Goal: Transaction & Acquisition: Purchase product/service

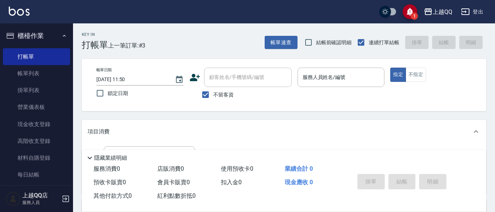
click at [43, 32] on button "櫃檯作業" at bounding box center [36, 35] width 67 height 19
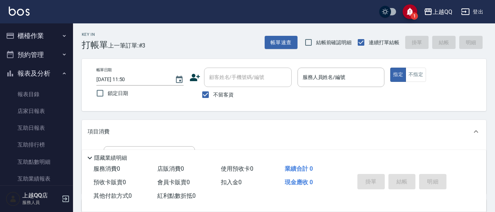
click at [32, 71] on button "報表及分析" at bounding box center [36, 73] width 67 height 19
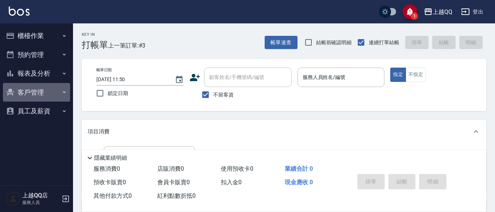
click at [41, 94] on button "客戶管理" at bounding box center [36, 92] width 67 height 19
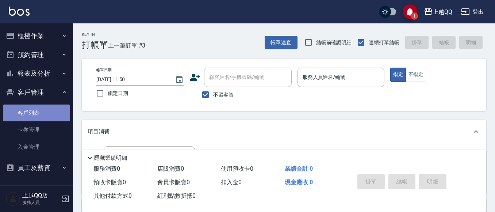
click at [37, 118] on link "客戶列表" at bounding box center [36, 112] width 67 height 17
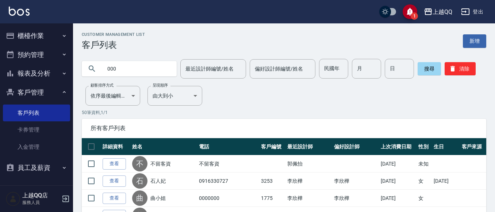
click at [155, 64] on input "000" at bounding box center [136, 69] width 69 height 20
click at [107, 70] on input "0000000000000000000000000000000000000000000000000000000000000000" at bounding box center [136, 69] width 69 height 20
click at [107, 68] on input "0000000000000000000000000000000000000000000000000000000000000000000000000000000…" at bounding box center [136, 69] width 69 height 20
click at [90, 69] on icon at bounding box center [92, 68] width 9 height 9
click at [91, 69] on icon at bounding box center [92, 68] width 9 height 9
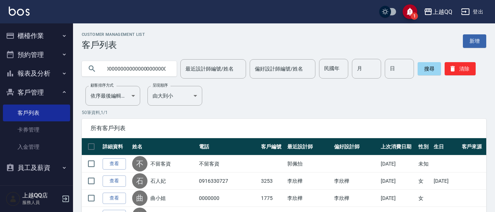
click at [106, 68] on input "0000000000000000000000000000000000000000000000000000000000000000000000000000000…" at bounding box center [136, 69] width 69 height 20
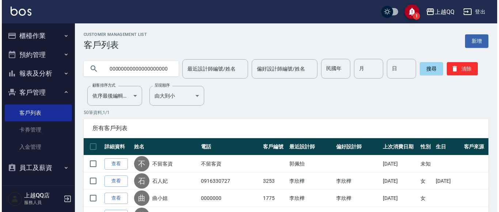
scroll to position [0, 302]
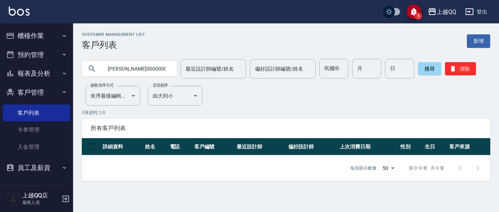
click at [160, 69] on input "0000000000000000000000000000000000000000000000000000000000000000000000000000000…" at bounding box center [136, 69] width 69 height 20
click at [167, 67] on input "0000000000000000000000000000000000000000000000000000000000000000000000000000000…" at bounding box center [136, 69] width 69 height 20
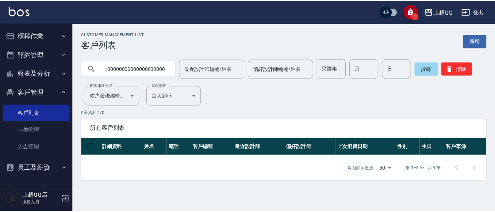
scroll to position [0, 0]
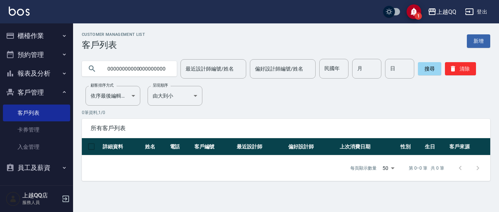
drag, startPoint x: 149, startPoint y: 68, endPoint x: 81, endPoint y: 75, distance: 68.3
click at [81, 75] on div "0000000000000000000000000000000000000000000000000000000000000000000000000000000…" at bounding box center [281, 64] width 417 height 28
type input "[PERSON_NAME]"
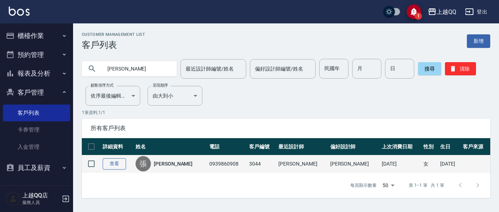
click at [104, 166] on link "查看" at bounding box center [114, 163] width 23 height 11
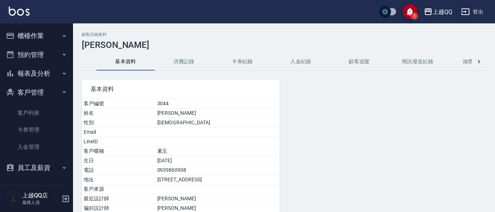
click at [160, 54] on button "消費記錄" at bounding box center [184, 62] width 58 height 18
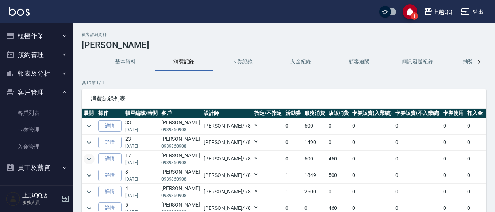
click at [92, 156] on icon "expand row" at bounding box center [89, 158] width 9 height 9
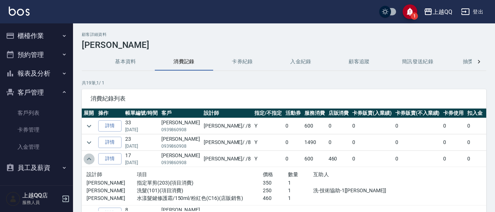
click at [92, 156] on icon "expand row" at bounding box center [89, 158] width 9 height 9
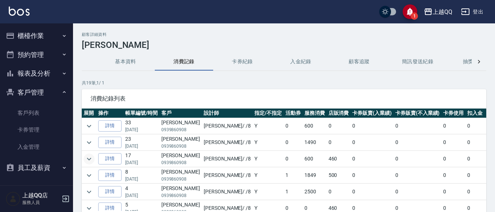
click at [29, 41] on button "櫃檯作業" at bounding box center [36, 35] width 67 height 19
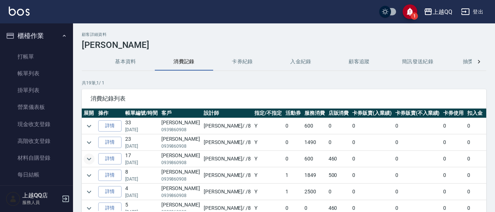
click at [126, 58] on button "基本資料" at bounding box center [125, 62] width 58 height 18
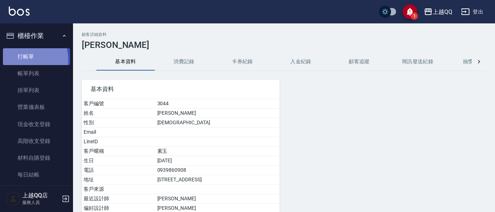
click at [20, 60] on link "打帳單" at bounding box center [36, 56] width 67 height 17
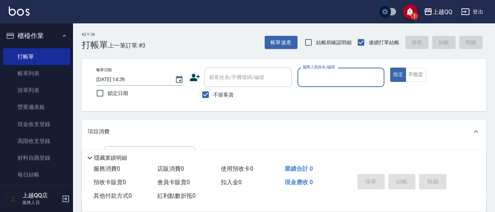
click at [203, 95] on input "不留客資" at bounding box center [205, 94] width 15 height 15
checkbox input "false"
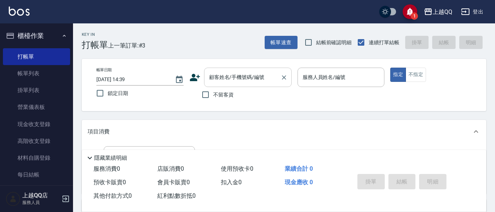
click at [208, 79] on input "顧客姓名/手機號碼/編號" at bounding box center [242, 77] width 70 height 13
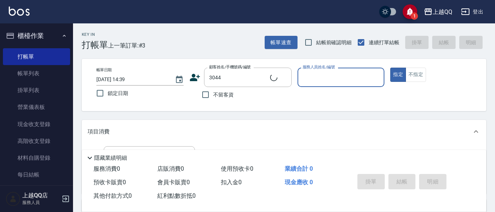
type input "[PERSON_NAME]/0939860908/3044"
type input "[PERSON_NAME]-8"
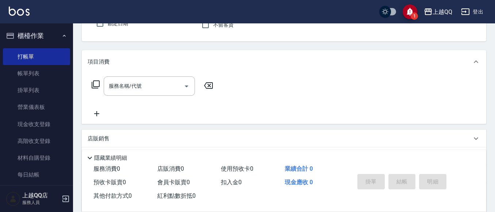
scroll to position [83, 0]
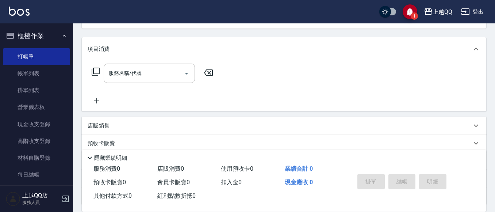
click at [94, 71] on icon at bounding box center [95, 71] width 9 height 9
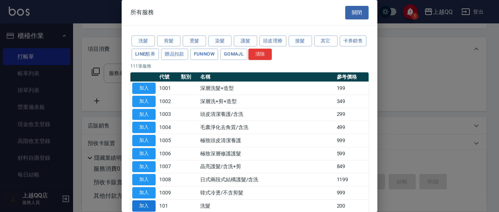
click at [142, 208] on button "加入" at bounding box center [143, 205] width 23 height 11
type input "洗髮(101)"
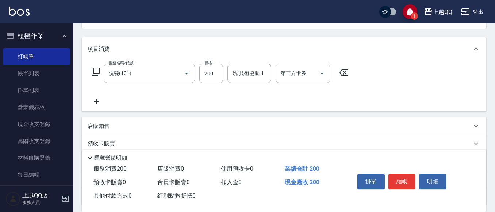
click at [95, 70] on icon at bounding box center [95, 71] width 9 height 9
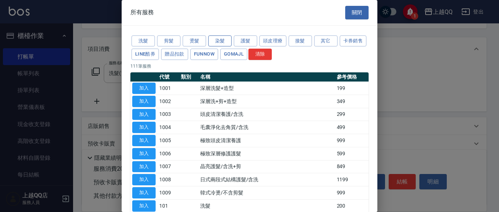
click at [218, 39] on button "染髮" at bounding box center [219, 40] width 23 height 11
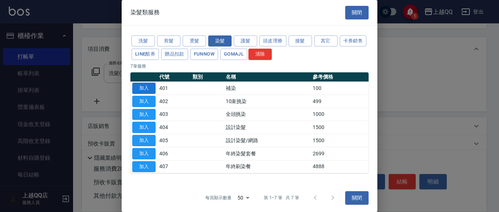
click at [146, 86] on button "加入" at bounding box center [143, 88] width 23 height 11
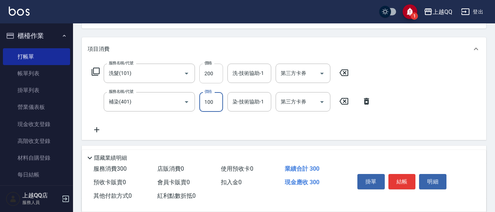
click at [217, 74] on input "200" at bounding box center [211, 74] width 24 height 20
type input "230"
click at [243, 75] on input "洗-技術協助-1" at bounding box center [249, 73] width 37 height 13
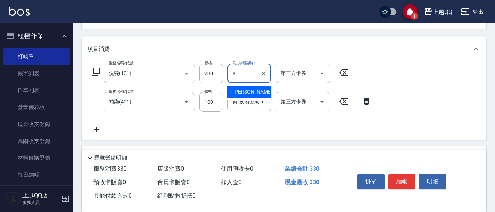
click at [251, 95] on div "[PERSON_NAME] -8" at bounding box center [249, 92] width 44 height 12
type input "[PERSON_NAME]-8"
click at [214, 105] on input "100" at bounding box center [211, 102] width 24 height 20
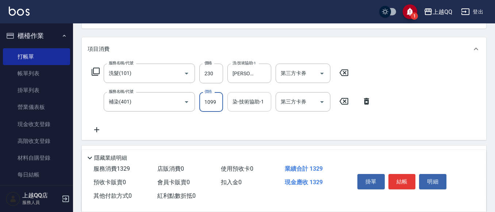
type input "1099"
click at [239, 103] on input "染-技術協助-1" at bounding box center [249, 101] width 37 height 13
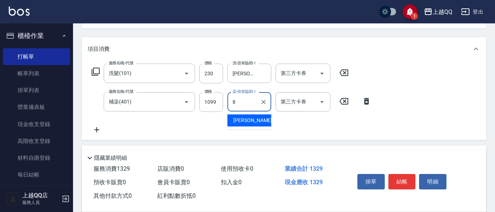
click at [241, 118] on span "[PERSON_NAME] -8" at bounding box center [254, 120] width 43 height 8
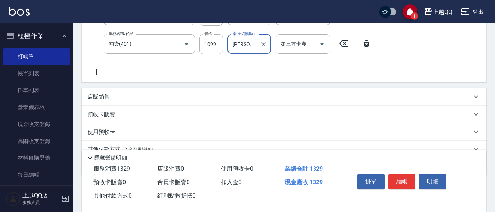
scroll to position [174, 0]
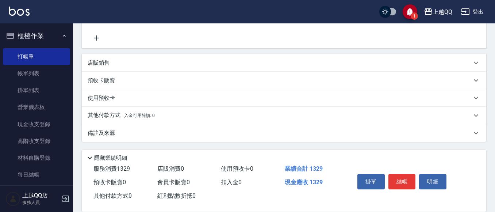
type input "[PERSON_NAME]-8"
click at [127, 63] on div "店販銷售" at bounding box center [280, 63] width 384 height 8
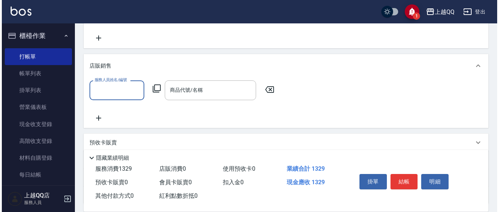
scroll to position [0, 0]
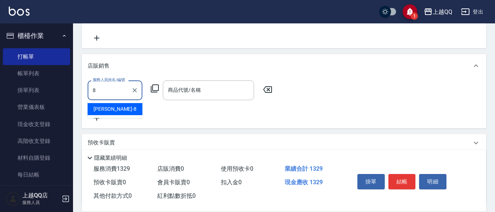
click at [123, 109] on div "[PERSON_NAME] -8" at bounding box center [115, 109] width 55 height 12
type input "[PERSON_NAME]-8"
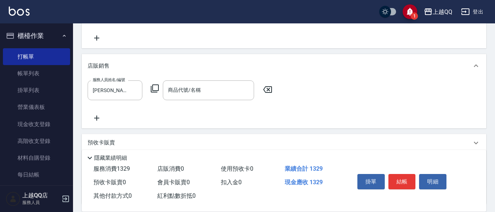
click at [158, 84] on div "服務人員姓名/編號 [PERSON_NAME]-8 服務人員姓名/編號 商品代號/名稱 商品代號/名稱" at bounding box center [182, 89] width 189 height 19
click at [158, 89] on icon at bounding box center [155, 88] width 8 height 8
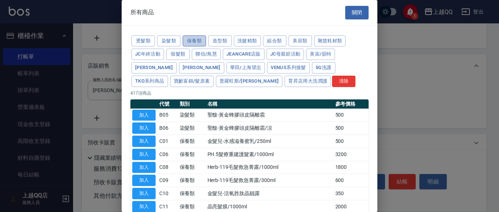
click at [198, 43] on button "保養類" at bounding box center [194, 40] width 23 height 11
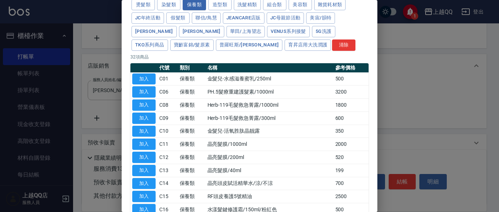
scroll to position [52, 0]
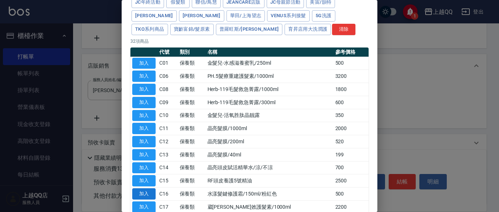
click at [138, 193] on button "加入" at bounding box center [143, 193] width 23 height 11
type input "水漾髮鍵修護霜/150ml/粉紅色"
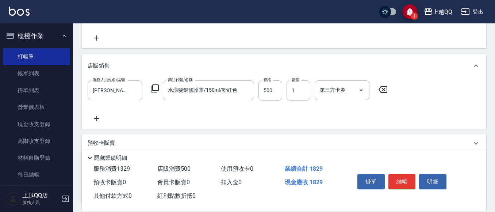
click at [153, 85] on icon at bounding box center [155, 88] width 8 height 8
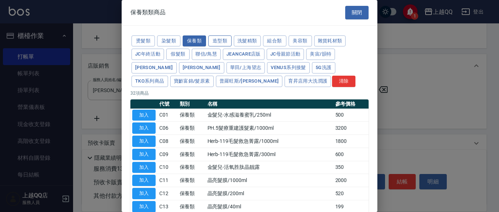
click at [221, 38] on button "造型類" at bounding box center [219, 40] width 23 height 11
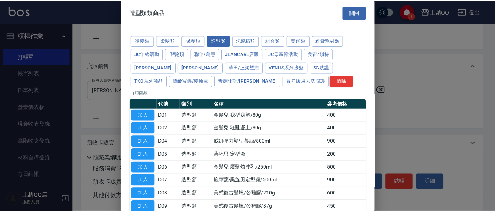
scroll to position [81, 0]
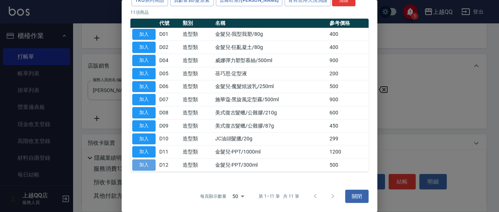
click at [141, 162] on button "加入" at bounding box center [143, 164] width 23 height 11
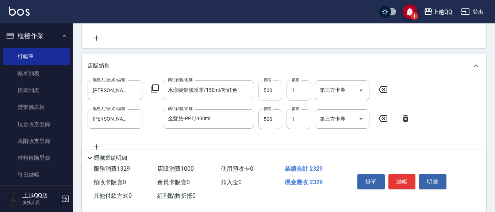
click at [279, 91] on input "500" at bounding box center [270, 90] width 24 height 20
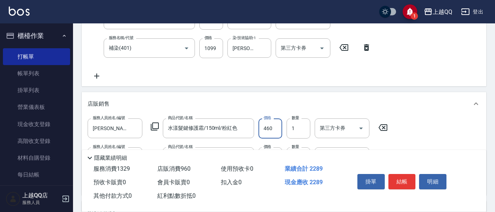
scroll to position [177, 0]
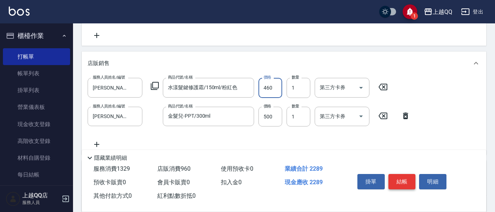
type input "460"
click at [404, 184] on button "結帳" at bounding box center [401, 181] width 27 height 15
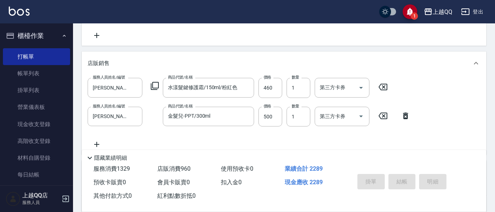
type input "[DATE] 14:41"
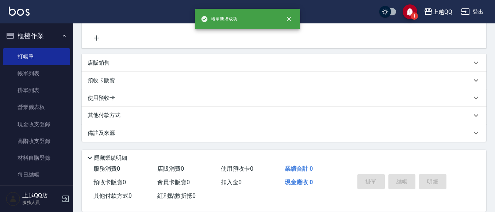
scroll to position [0, 0]
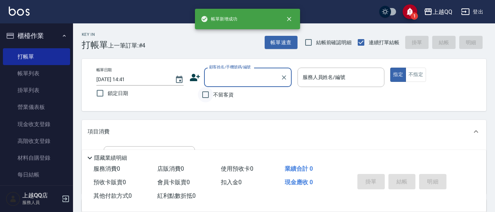
click at [207, 94] on input "不留客資" at bounding box center [205, 94] width 15 height 15
checkbox input "true"
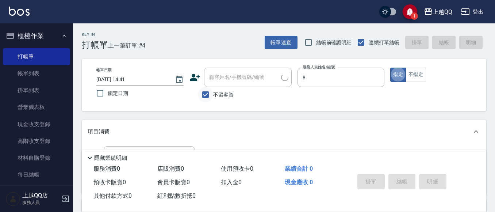
type input "[PERSON_NAME]-8"
type button "true"
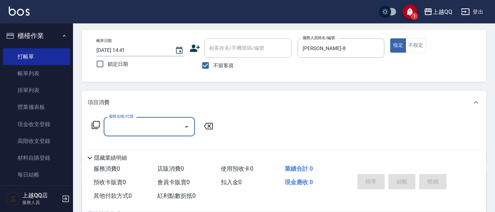
scroll to position [36, 0]
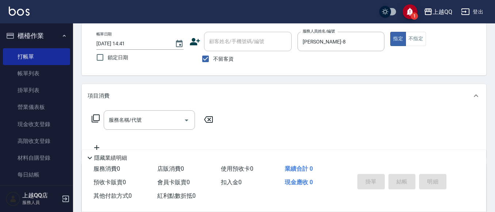
click at [96, 115] on icon at bounding box center [95, 118] width 9 height 9
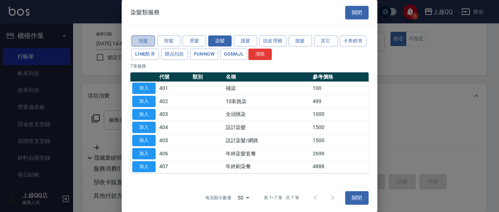
click at [134, 42] on button "洗髮" at bounding box center [142, 40] width 23 height 11
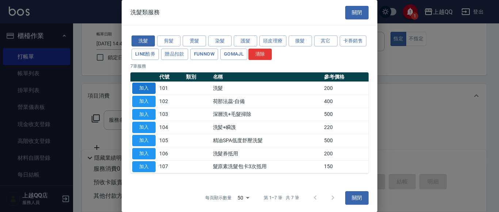
click at [148, 86] on button "加入" at bounding box center [143, 88] width 23 height 11
type input "洗髮(101)"
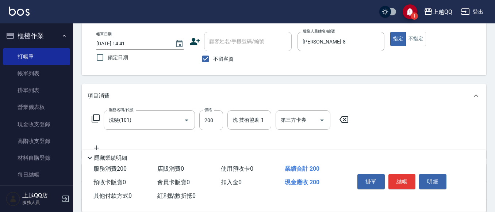
click at [97, 115] on icon at bounding box center [95, 118] width 9 height 9
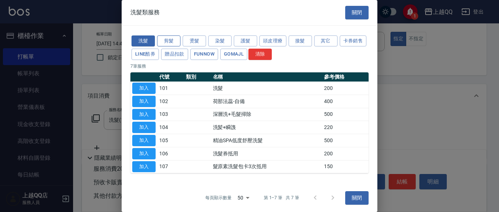
click at [171, 42] on button "剪髮" at bounding box center [168, 40] width 23 height 11
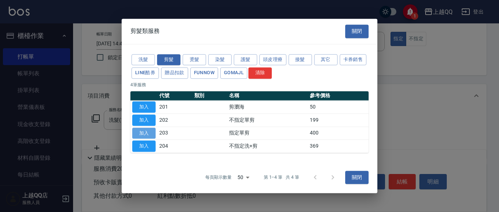
click at [134, 132] on button "加入" at bounding box center [143, 132] width 23 height 11
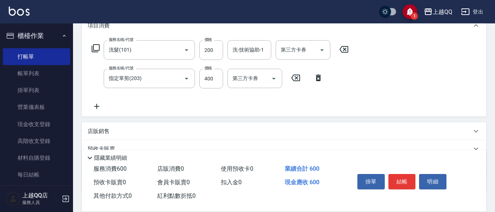
scroll to position [83, 0]
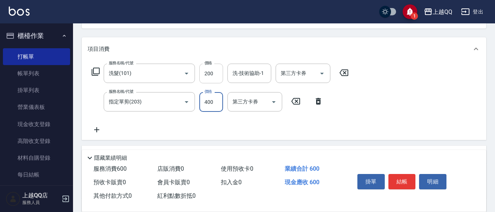
click at [215, 75] on input "200" at bounding box center [211, 74] width 24 height 20
type input "230"
click at [238, 76] on input "洗-技術協助-1" at bounding box center [249, 73] width 37 height 13
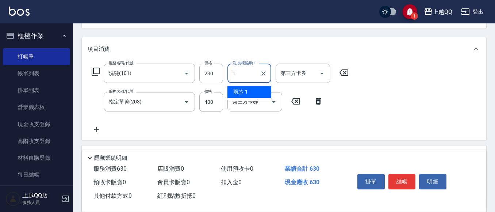
click at [235, 93] on span "雨芯 -1" at bounding box center [240, 92] width 15 height 8
type input "雨芯-1"
click at [218, 100] on input "400" at bounding box center [211, 102] width 24 height 20
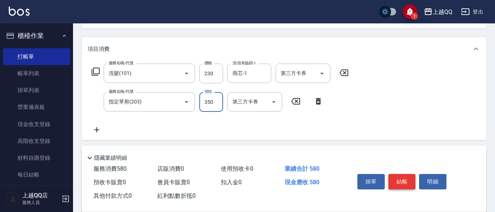
type input "350"
click at [405, 180] on button "結帳" at bounding box center [401, 181] width 27 height 15
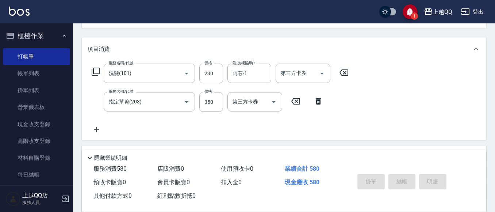
type input "[DATE] 14:43"
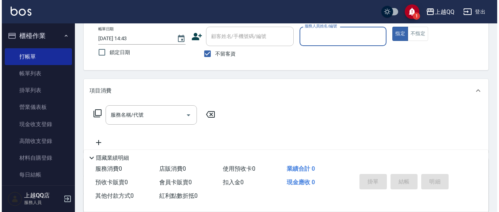
scroll to position [0, 0]
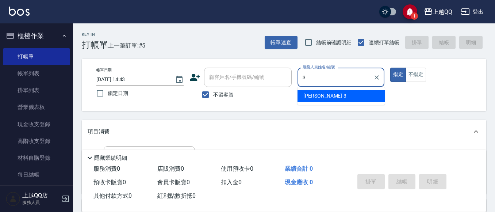
type input "佩怡-3"
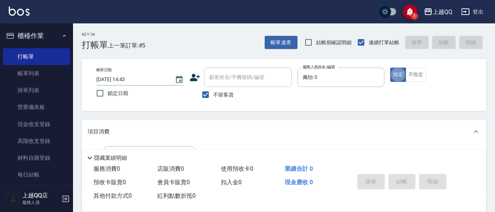
click at [201, 107] on div "帳單日期 [DATE] 14:43 鎖定日期 顧客姓名/手機號碼/編號 顧客姓名/手機號碼/編號 不留客資 服務人員姓名/編號 [PERSON_NAME]-3…" at bounding box center [284, 85] width 405 height 52
drag, startPoint x: 223, startPoint y: 81, endPoint x: 213, endPoint y: 103, distance: 24.4
click at [221, 86] on div "顧客姓名/手機號碼/編號" at bounding box center [248, 77] width 88 height 19
click at [206, 102] on input "不留客資" at bounding box center [205, 94] width 15 height 15
checkbox input "false"
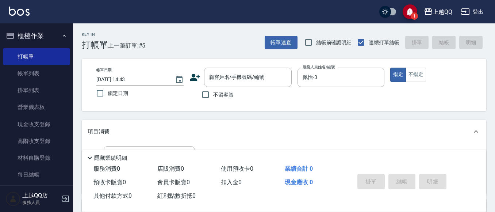
click at [221, 66] on div "帳單日期 [DATE] 14:43 鎖定日期 顧客姓名/手機號碼/編號 顧客姓名/手機號碼/編號 不留客資 服務人員姓名/編號 [PERSON_NAME]-3…" at bounding box center [284, 85] width 405 height 52
click at [263, 83] on input "顧客姓名/手機號碼/編號" at bounding box center [242, 77] width 70 height 13
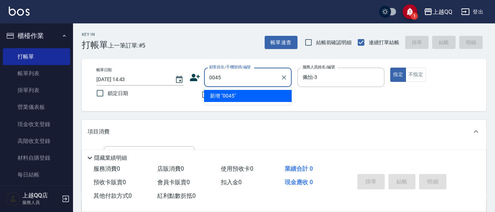
type input "0045"
click at [390, 68] on button "指定" at bounding box center [398, 75] width 16 height 14
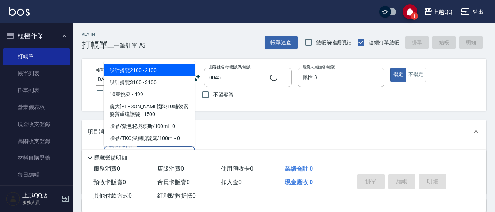
type input "101"
type input "[PERSON_NAME]/0937912815/0045"
type input "洗髮(101)"
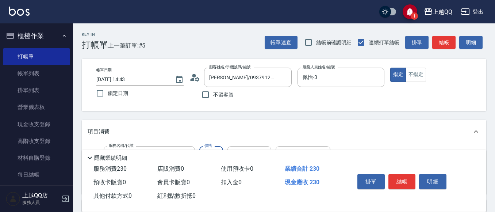
type input "230"
type input "心佑-17"
click at [426, 176] on button "明細" at bounding box center [432, 181] width 27 height 15
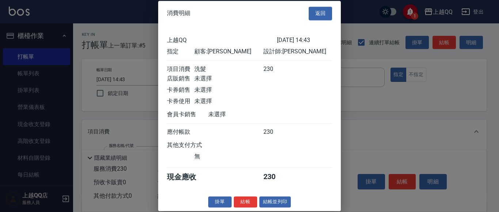
click at [390, 181] on div at bounding box center [249, 106] width 499 height 212
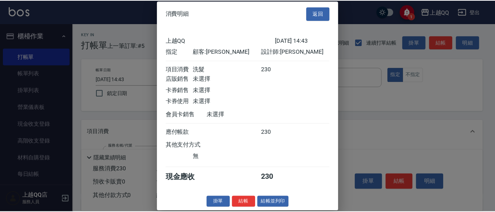
scroll to position [10, 0]
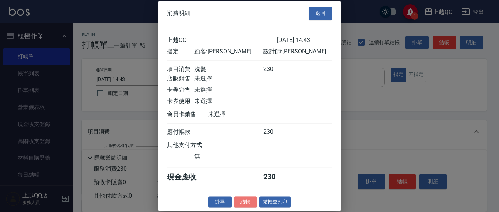
drag, startPoint x: 245, startPoint y: 202, endPoint x: 253, endPoint y: 206, distance: 9.3
click at [252, 205] on button "結帳" at bounding box center [245, 201] width 23 height 11
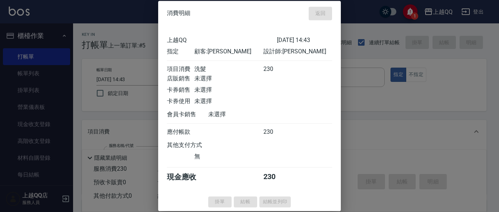
type input "[DATE] 14:58"
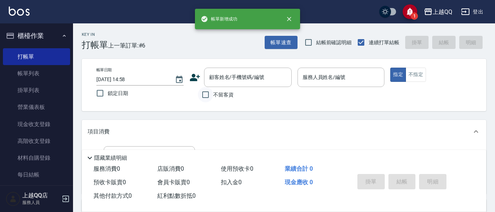
click at [210, 97] on input "不留客資" at bounding box center [205, 94] width 15 height 15
checkbox input "true"
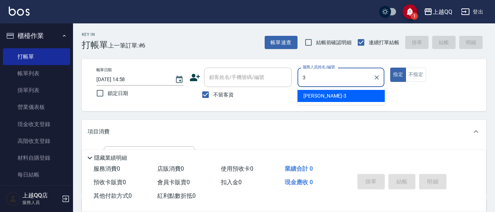
type input "佩怡-3"
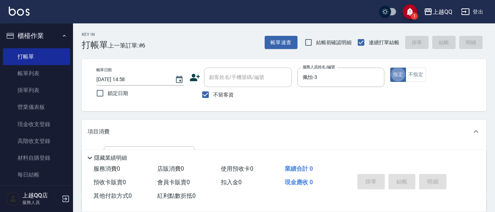
scroll to position [15, 0]
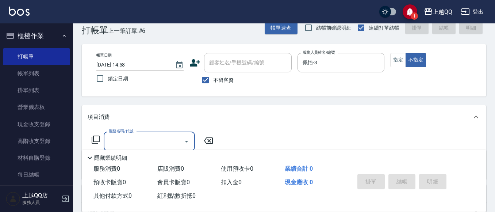
click at [96, 141] on icon at bounding box center [95, 139] width 9 height 9
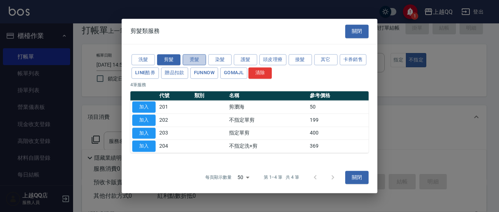
click at [187, 60] on button "燙髮" at bounding box center [194, 59] width 23 height 11
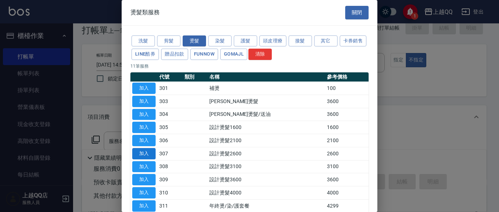
click at [135, 154] on button "加入" at bounding box center [143, 153] width 23 height 11
type input "設計燙髮2600(307)"
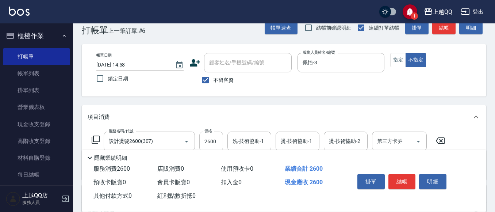
click at [210, 139] on input "2600" at bounding box center [211, 141] width 24 height 20
type input "2080"
type input "3"
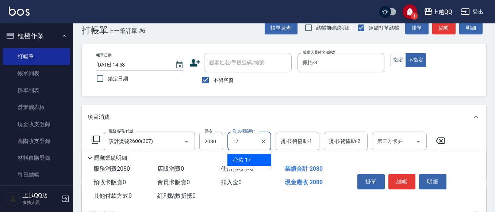
type input "心佑-17"
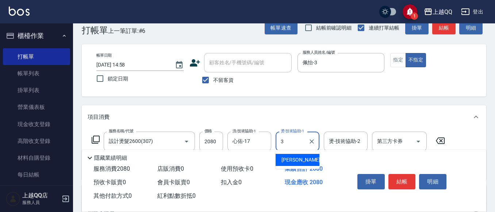
type input "佩怡-3"
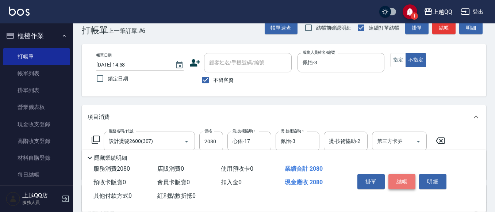
click at [402, 178] on button "結帳" at bounding box center [401, 181] width 27 height 15
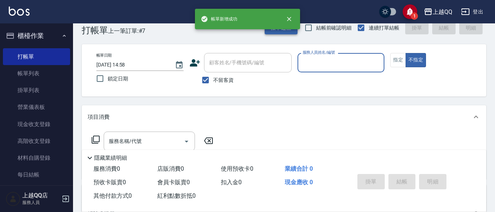
click at [286, 32] on button "帳單速查" at bounding box center [281, 28] width 33 height 14
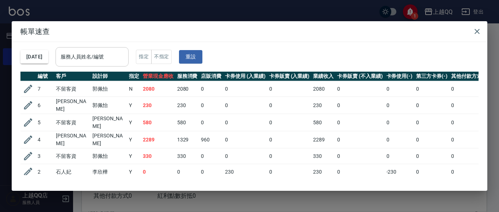
click at [90, 62] on input "服務人員姓名/編號" at bounding box center [92, 56] width 66 height 13
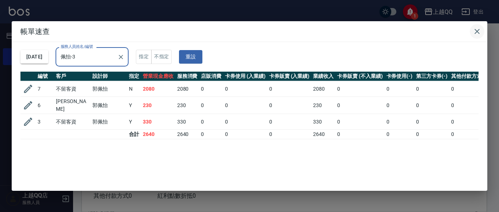
type input "佩怡-3"
click at [475, 26] on button "button" at bounding box center [477, 31] width 15 height 15
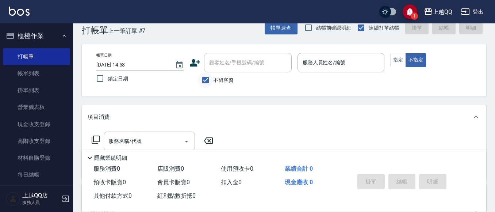
drag, startPoint x: 208, startPoint y: 80, endPoint x: 227, endPoint y: 55, distance: 31.5
click at [208, 81] on input "不留客資" at bounding box center [205, 79] width 15 height 15
checkbox input "false"
click at [234, 46] on div "帳單日期 [DATE] 14:58 鎖定日期 顧客姓名/手機號碼/編號 顧客姓名/手機號碼/編號 不留客資 服務人員姓名/編號 服務人員姓名/編號 指定 不指定" at bounding box center [284, 70] width 405 height 52
drag, startPoint x: 234, startPoint y: 53, endPoint x: 237, endPoint y: 62, distance: 9.2
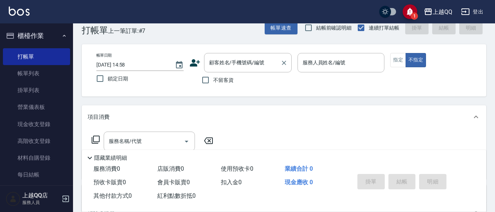
click at [234, 56] on div "顧客姓名/手機號碼/編號" at bounding box center [248, 62] width 88 height 19
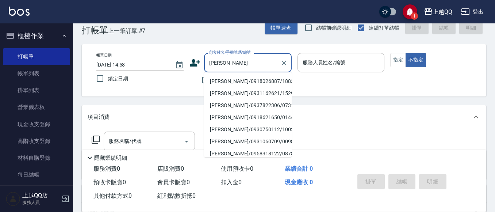
click at [259, 79] on li "[PERSON_NAME]/0918026887/1883" at bounding box center [248, 81] width 88 height 12
type input "[PERSON_NAME]/0918026887/1883"
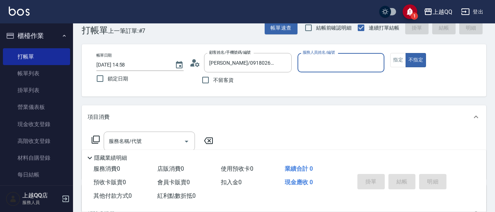
type input "佩怡-3"
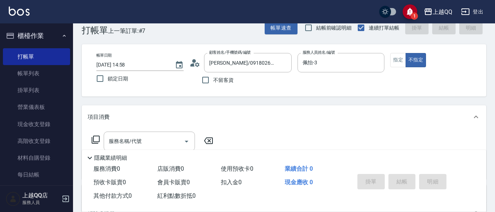
drag, startPoint x: 398, startPoint y: 68, endPoint x: 402, endPoint y: 70, distance: 4.6
click at [399, 68] on div "帳單日期 [DATE] 14:58 鎖定日期 顧客姓名/手機號碼/編號 [PERSON_NAME]/0918026887/1883 顧客姓名/手機號碼/編號 …" at bounding box center [284, 70] width 387 height 35
click at [402, 58] on button "指定" at bounding box center [398, 60] width 16 height 14
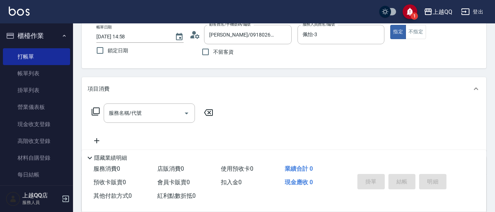
scroll to position [51, 0]
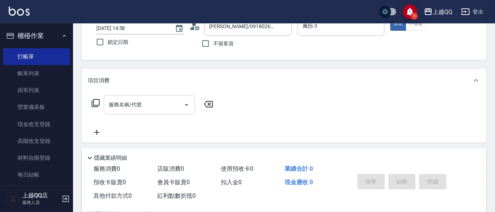
click at [129, 112] on div "服務名稱/代號" at bounding box center [149, 104] width 91 height 19
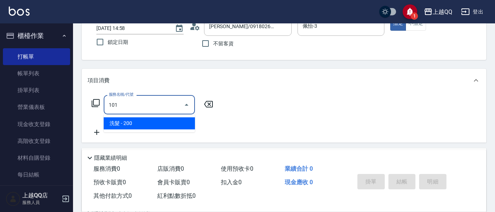
type input "洗髮(101)"
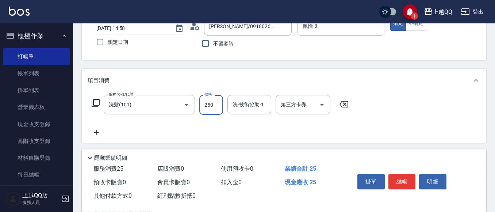
type input "250"
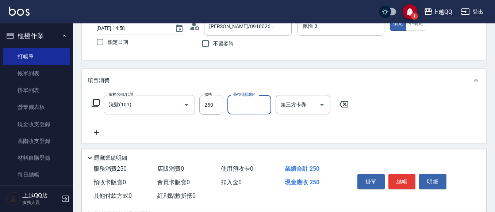
type input "1"
type input "[PERSON_NAME]-26"
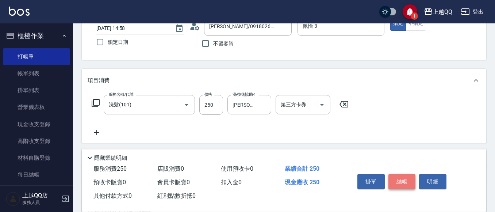
click at [404, 184] on button "結帳" at bounding box center [401, 181] width 27 height 15
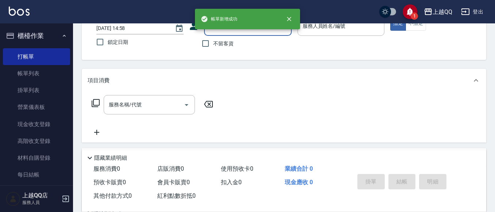
scroll to position [15, 0]
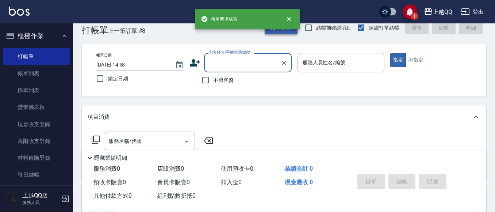
drag, startPoint x: 287, startPoint y: 29, endPoint x: 283, endPoint y: 33, distance: 5.4
click at [286, 29] on div "帳單新增成功" at bounding box center [247, 19] width 105 height 20
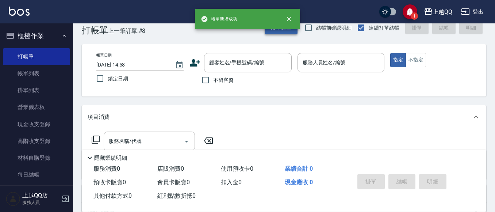
click at [283, 33] on button "帳單速查" at bounding box center [281, 28] width 33 height 14
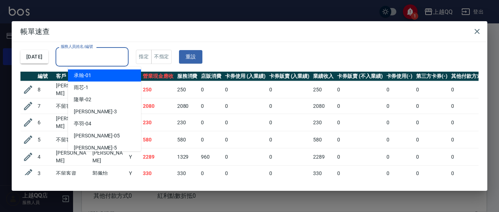
drag, startPoint x: 115, startPoint y: 54, endPoint x: 123, endPoint y: 64, distance: 12.4
click at [115, 54] on input "服務人員姓名/編號" at bounding box center [92, 56] width 66 height 13
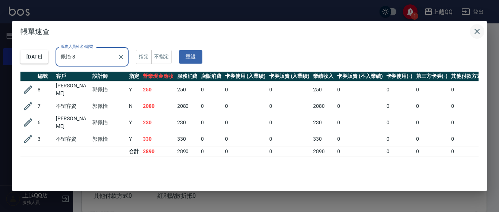
type input "佩怡-3"
click at [474, 30] on icon "button" at bounding box center [476, 31] width 9 height 9
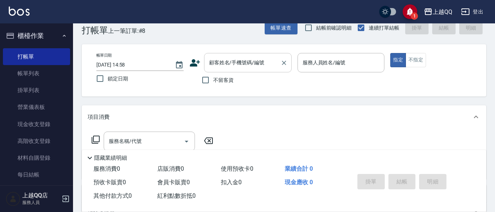
click at [255, 65] on input "顧客姓名/手機號碼/編號" at bounding box center [242, 62] width 70 height 13
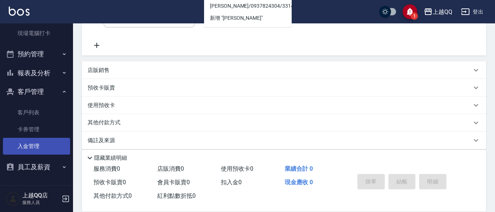
scroll to position [145, 0]
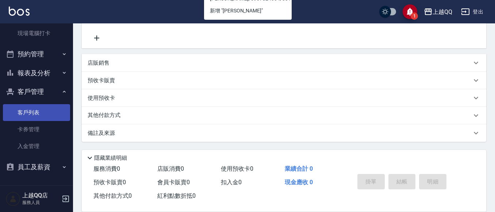
type input "[PERSON_NAME]"
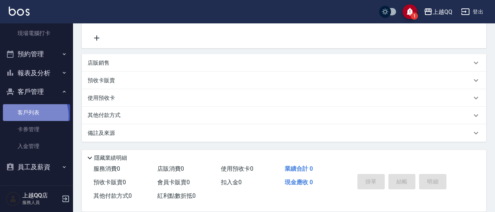
scroll to position [74, 0]
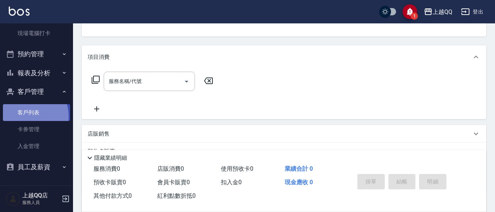
click at [28, 116] on link "客戶列表" at bounding box center [36, 112] width 67 height 17
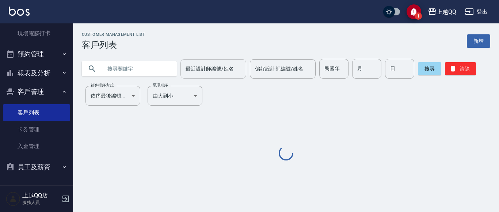
click at [123, 70] on input "text" at bounding box center [136, 69] width 69 height 20
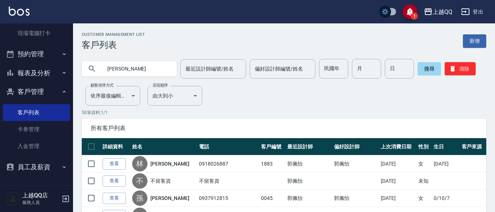
type input "[PERSON_NAME]"
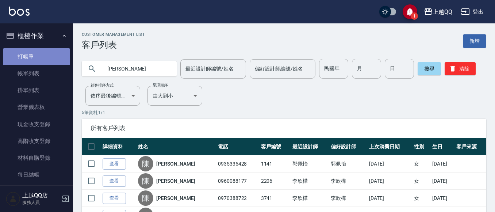
click at [54, 51] on link "打帳單" at bounding box center [36, 56] width 67 height 17
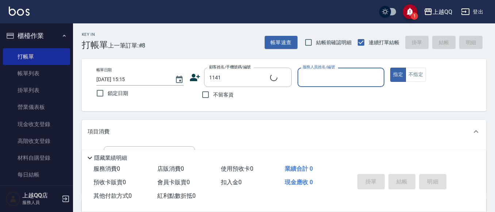
type input "[PERSON_NAME]/0935335428/1141"
type input "佩怡-3"
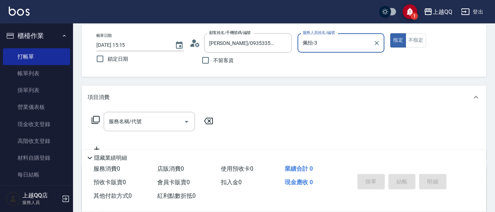
scroll to position [73, 0]
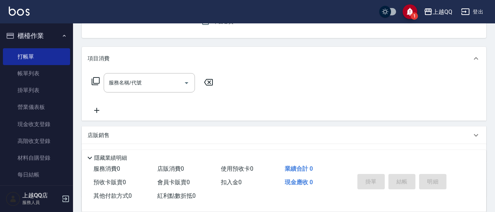
click at [95, 78] on icon at bounding box center [95, 81] width 9 height 9
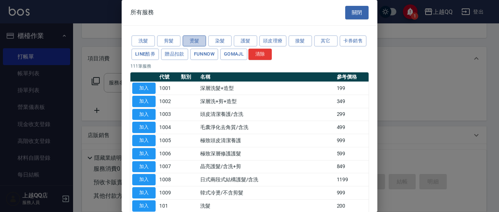
click at [195, 46] on button "燙髮" at bounding box center [194, 40] width 23 height 11
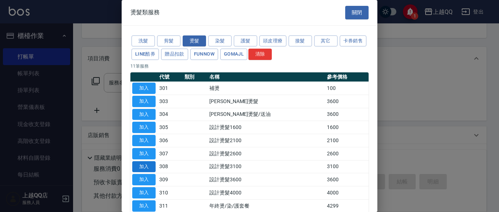
click at [144, 165] on button "加入" at bounding box center [143, 166] width 23 height 11
type input "設計燙髮3100(308)"
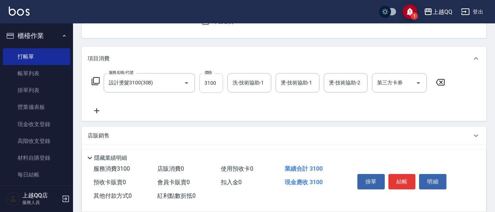
click at [216, 92] on input "3100" at bounding box center [211, 83] width 24 height 20
type input "2480"
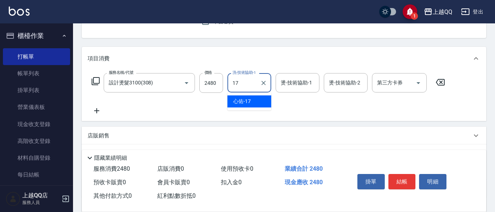
type input "心佑-17"
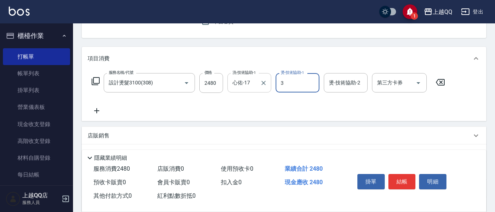
type input "佩怡-3"
click at [400, 175] on button "結帳" at bounding box center [401, 181] width 27 height 15
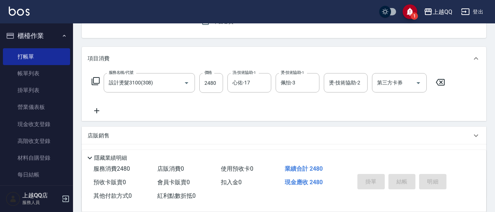
type input "[DATE] 15:16"
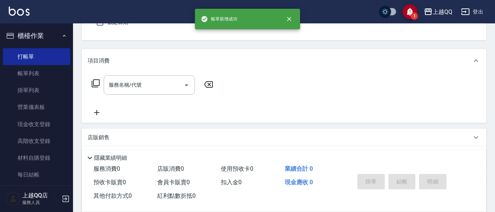
scroll to position [0, 0]
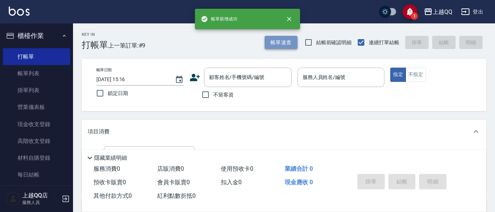
click at [276, 44] on button "帳單速查" at bounding box center [281, 43] width 33 height 14
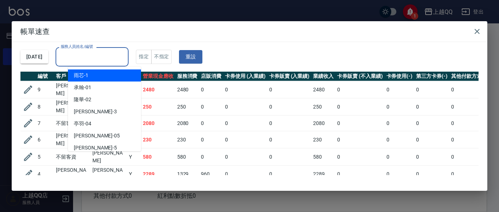
click at [96, 54] on div "服務人員姓名/編號 服務人員姓名/編號" at bounding box center [91, 56] width 73 height 19
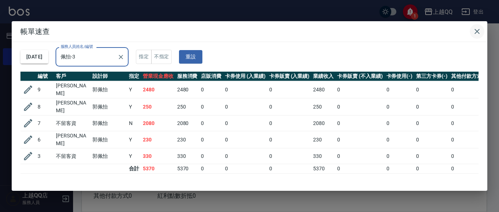
type input "佩怡-3"
click at [475, 34] on icon "button" at bounding box center [476, 31] width 9 height 9
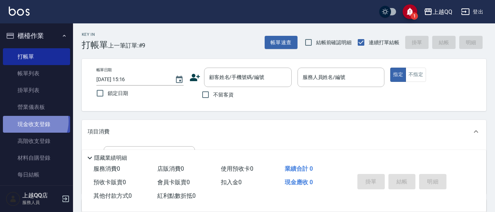
click at [32, 121] on link "現金收支登錄" at bounding box center [36, 124] width 67 height 17
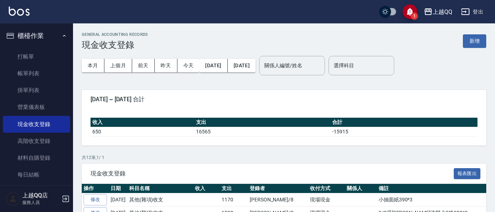
click at [470, 48] on div "GENERAL ACCOUNTING RECORDS 現金收支登錄 新增" at bounding box center [284, 41] width 405 height 18
click at [472, 41] on button "新增" at bounding box center [474, 41] width 23 height 14
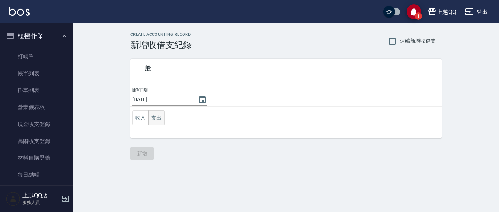
click at [160, 112] on button "支出" at bounding box center [156, 117] width 16 height 15
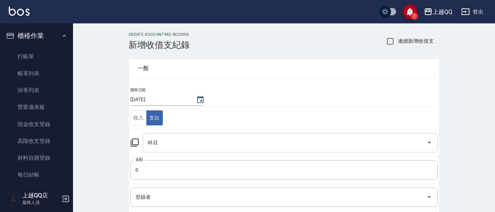
click at [221, 137] on input "科目" at bounding box center [284, 142] width 277 height 13
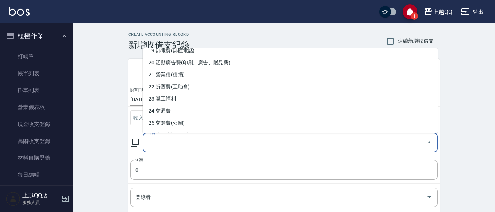
scroll to position [287, 0]
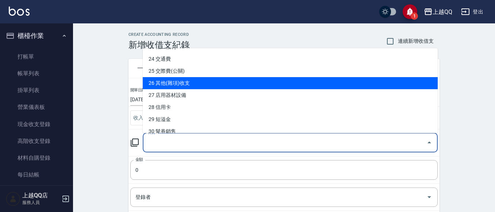
click at [186, 83] on li "26 其他(雜項)收支" at bounding box center [290, 83] width 295 height 12
type input "26 其他(雜項)收支"
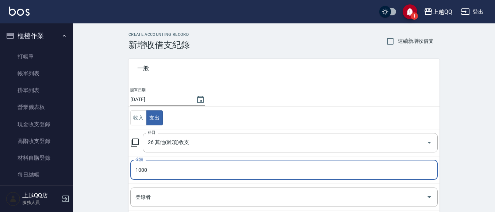
type input "1000"
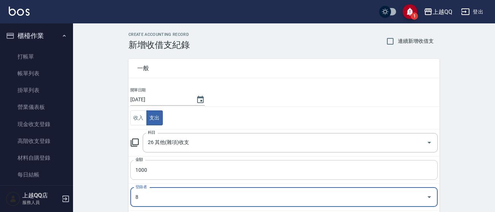
type input "[PERSON_NAME]-8"
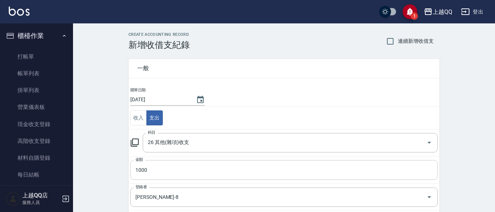
scroll to position [111, 0]
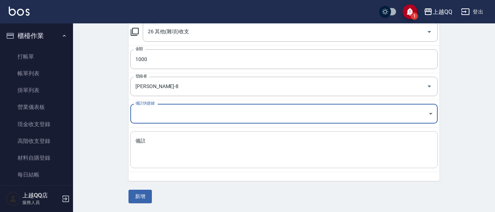
click at [142, 140] on textarea "備註" at bounding box center [283, 149] width 297 height 25
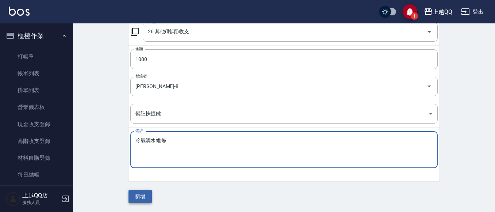
type textarea "冷氣滴水維修"
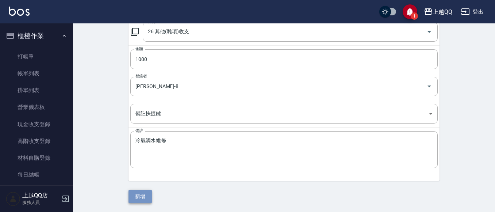
click at [146, 197] on button "新增" at bounding box center [140, 196] width 23 height 14
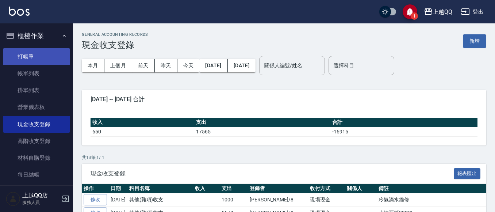
click at [36, 57] on link "打帳單" at bounding box center [36, 56] width 67 height 17
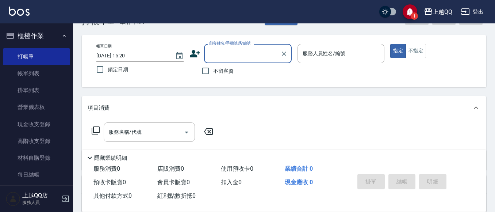
scroll to position [37, 0]
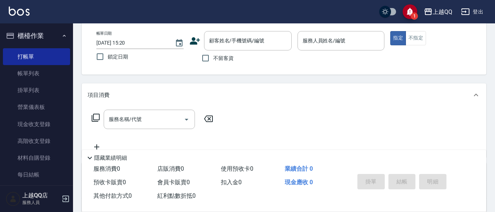
click at [211, 66] on div "帳單日期 [DATE] 15:20 鎖定日期 顧客姓名/手機號碼/編號 顧客姓名/手機號碼/編號 不留客資 服務人員姓名/編號 服務人員姓名/編號 指定 不指定" at bounding box center [284, 48] width 405 height 52
drag, startPoint x: 222, startPoint y: 46, endPoint x: 200, endPoint y: 67, distance: 30.0
click at [222, 47] on input "顧客姓名/手機號碼/編號" at bounding box center [242, 40] width 70 height 13
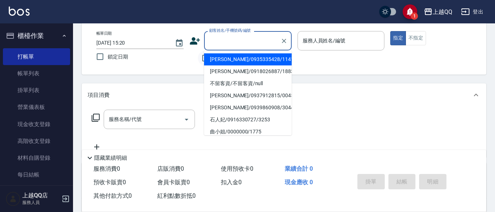
click at [201, 58] on input "不留客資" at bounding box center [205, 57] width 15 height 15
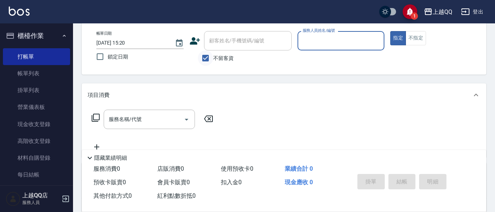
click at [200, 59] on input "不留客資" at bounding box center [205, 57] width 15 height 15
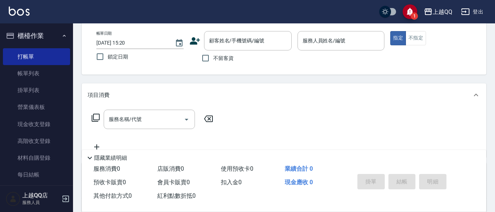
click at [224, 61] on span "不留客資" at bounding box center [223, 58] width 20 height 8
click at [213, 61] on input "不留客資" at bounding box center [205, 57] width 15 height 15
checkbox input "true"
click at [444, 32] on div "指定 不指定" at bounding box center [433, 38] width 87 height 14
click at [383, 47] on div "服務人員姓名/編號" at bounding box center [341, 40] width 87 height 19
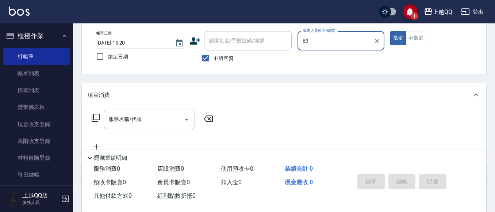
type input "6"
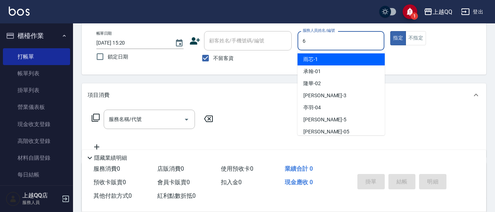
type input "6"
type button "true"
type input "欣樺-6"
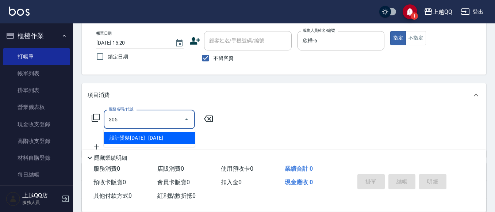
type input "設計燙髮1600(305)"
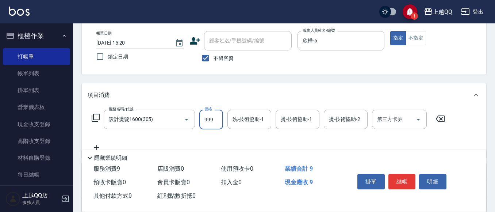
type input "999"
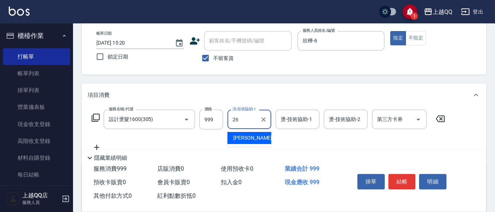
type input "[PERSON_NAME]-26"
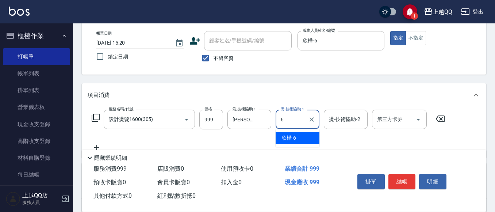
type input "欣樺-6"
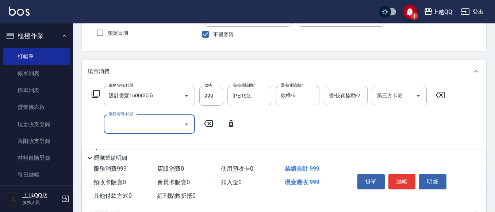
scroll to position [73, 0]
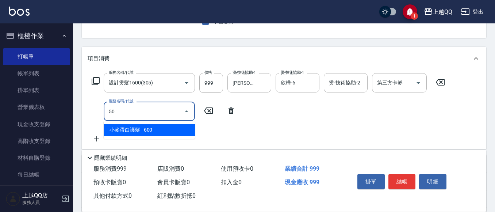
type input "5"
type input "PH.5髪療重建護髮(508)"
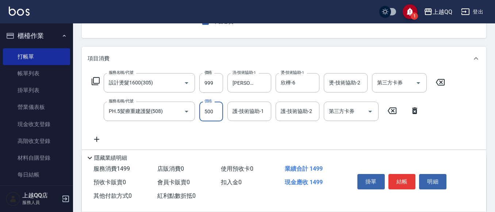
type input "500"
type input "269"
click at [264, 104] on div "護-技術協助-1" at bounding box center [249, 110] width 44 height 19
type input "[PERSON_NAME]-26"
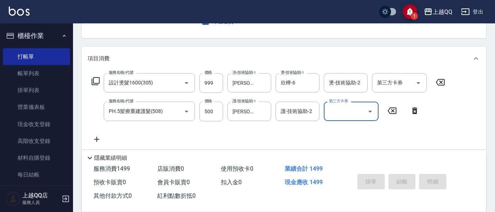
type input "[DATE] 15:23"
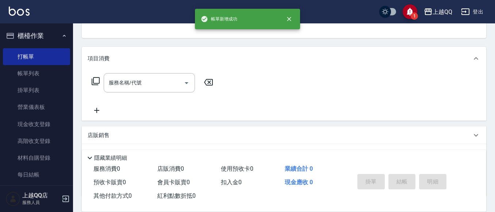
scroll to position [71, 0]
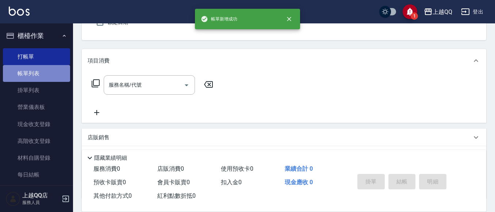
click at [40, 78] on link "帳單列表" at bounding box center [36, 73] width 67 height 17
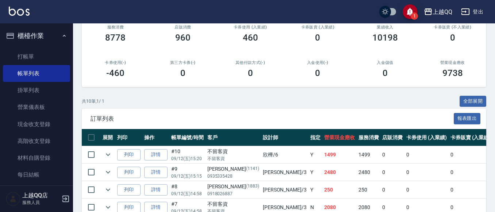
scroll to position [110, 0]
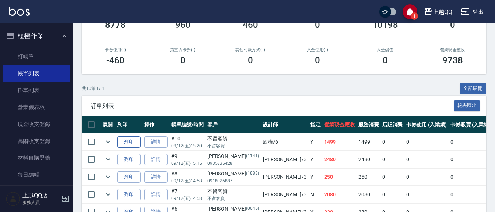
click at [129, 141] on button "列印" at bounding box center [128, 141] width 23 height 11
click at [0, 54] on nav "櫃檯作業 打帳單 帳單列表 掛單列表 營業儀表板 現金收支登錄 高階收支登錄 材料自購登錄 每日結帳 排班表 現場電腦打卡 預約管理 預約管理 單日預約紀錄 …" at bounding box center [36, 104] width 73 height 162
click at [46, 54] on link "打帳單" at bounding box center [36, 56] width 67 height 17
